Goal: Check status: Check status

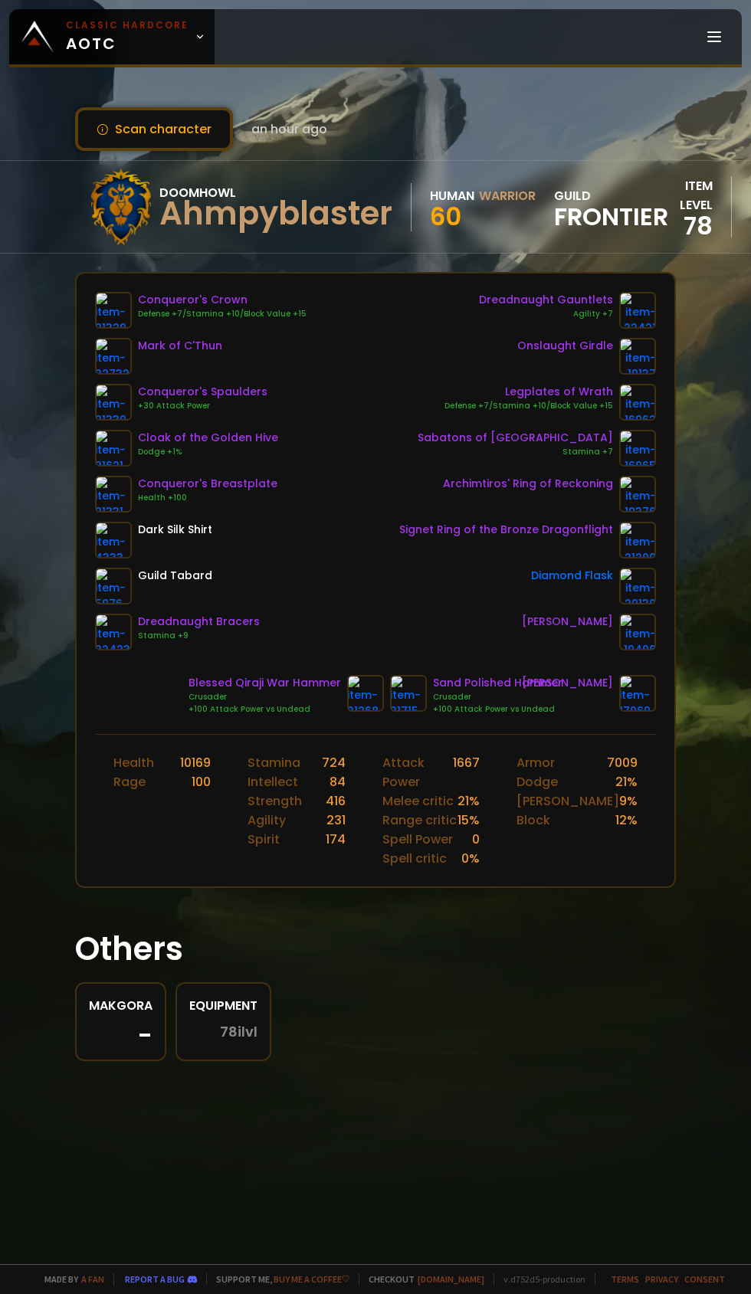
click at [195, 37] on icon at bounding box center [200, 36] width 11 height 11
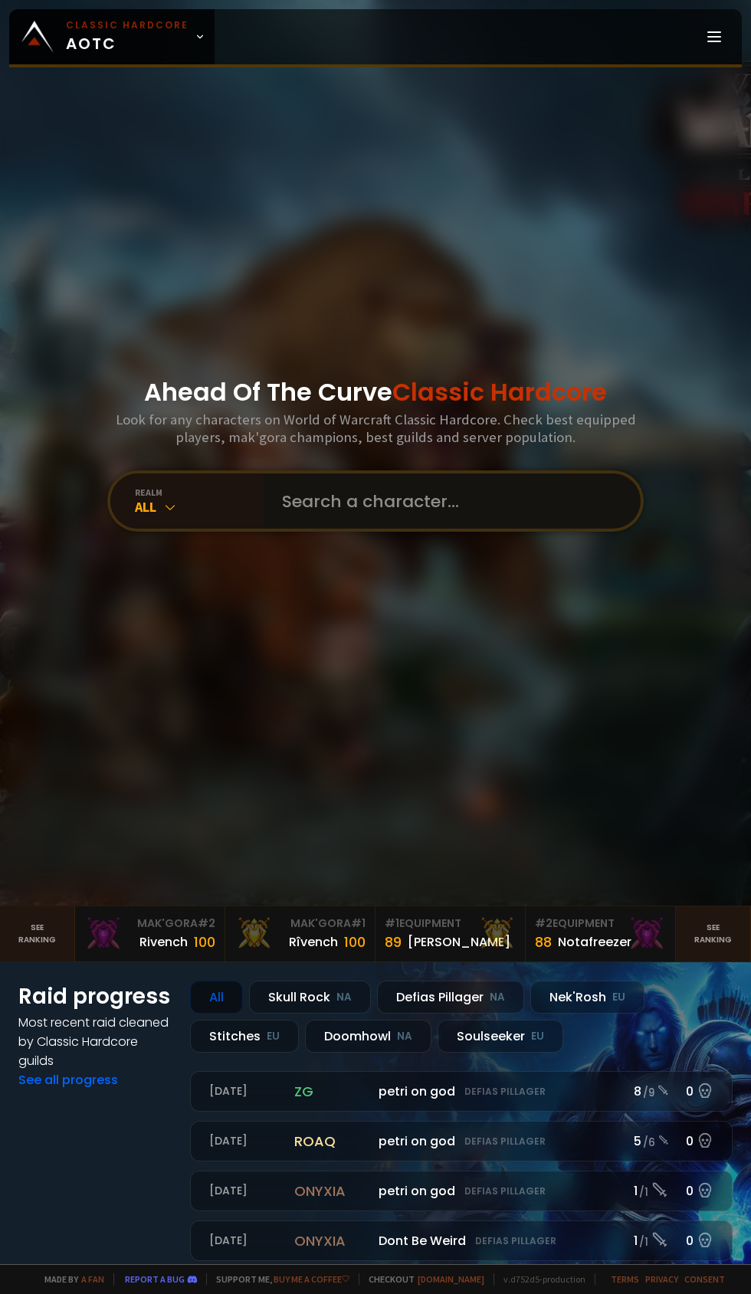
click at [354, 529] on input "text" at bounding box center [447, 501] width 349 height 55
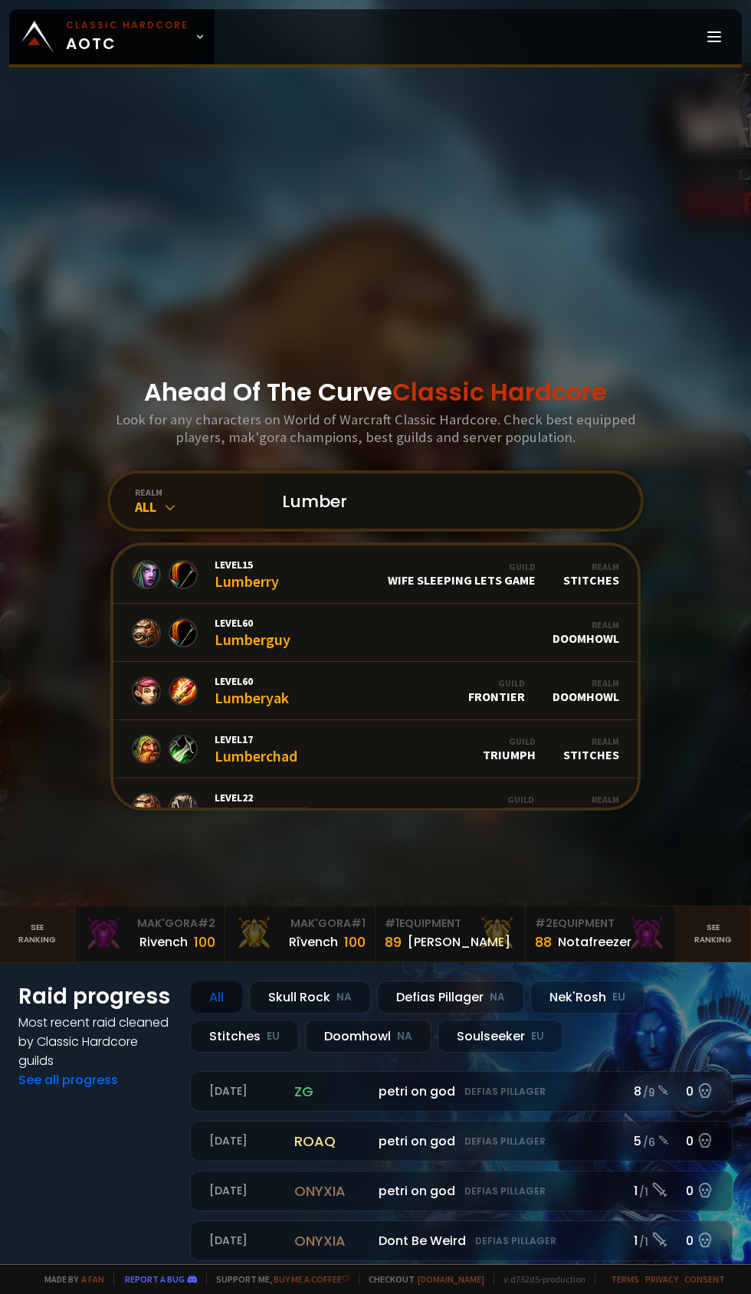
type input "Lumber"
click at [159, 498] on div "realm" at bounding box center [199, 492] width 129 height 11
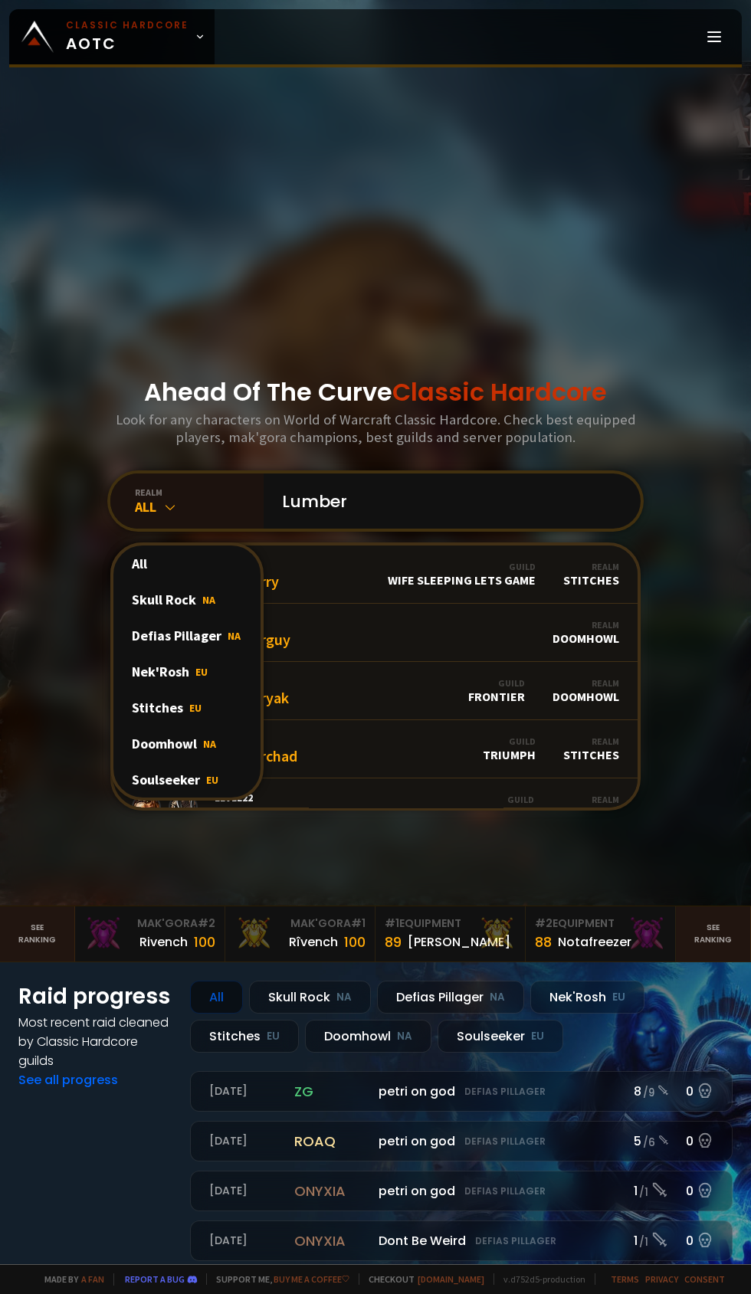
click at [186, 762] on div "Doomhowl NA" at bounding box center [186, 744] width 147 height 36
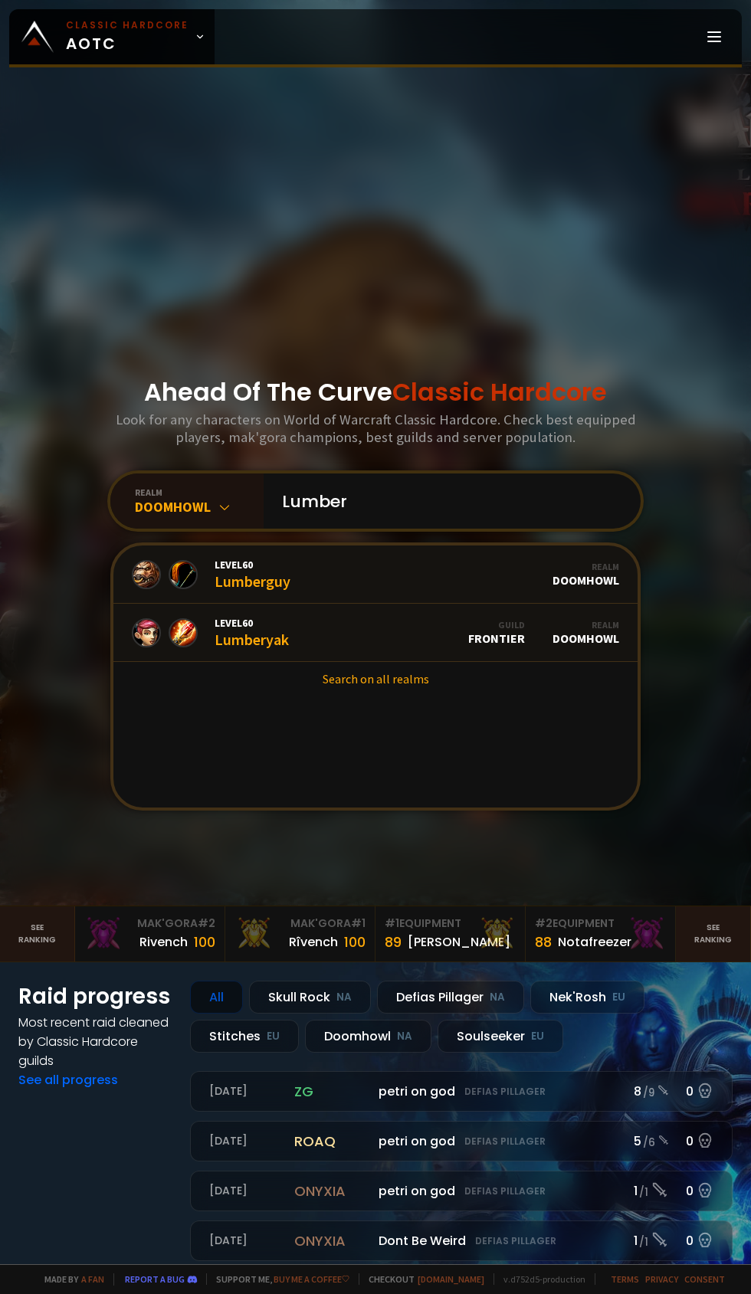
click at [283, 649] on div "Level 60 Lumberyak" at bounding box center [252, 632] width 74 height 33
